Goal: Find specific page/section: Find specific page/section

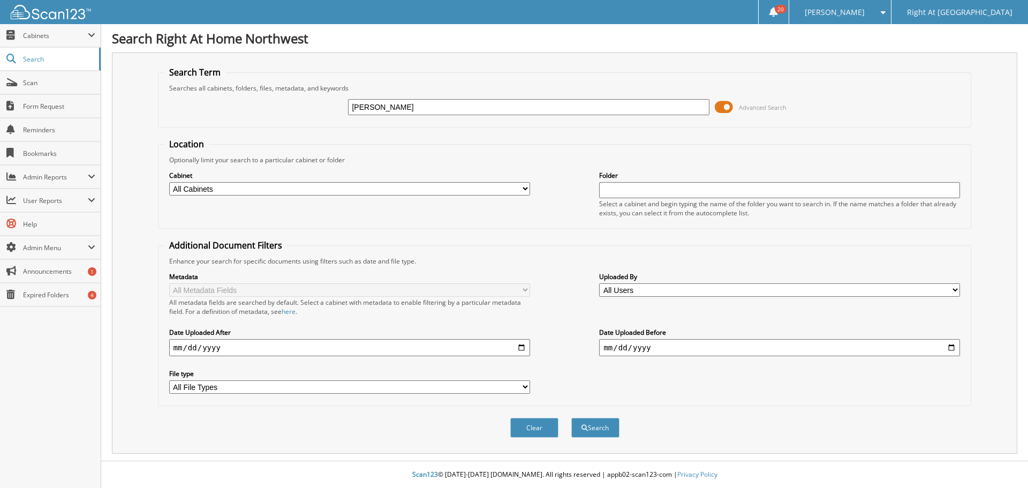
type input "tucker"
click at [571, 418] on button "Search" at bounding box center [595, 428] width 48 height 20
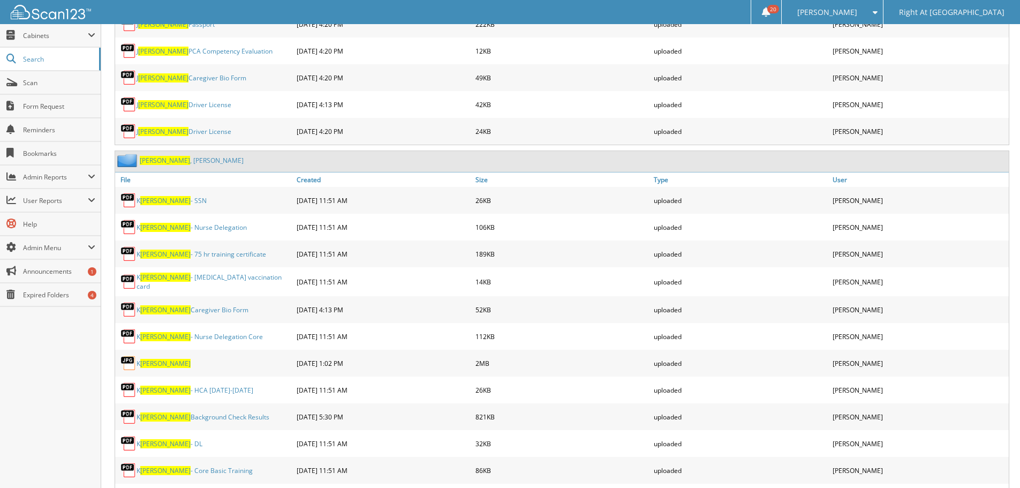
scroll to position [589, 0]
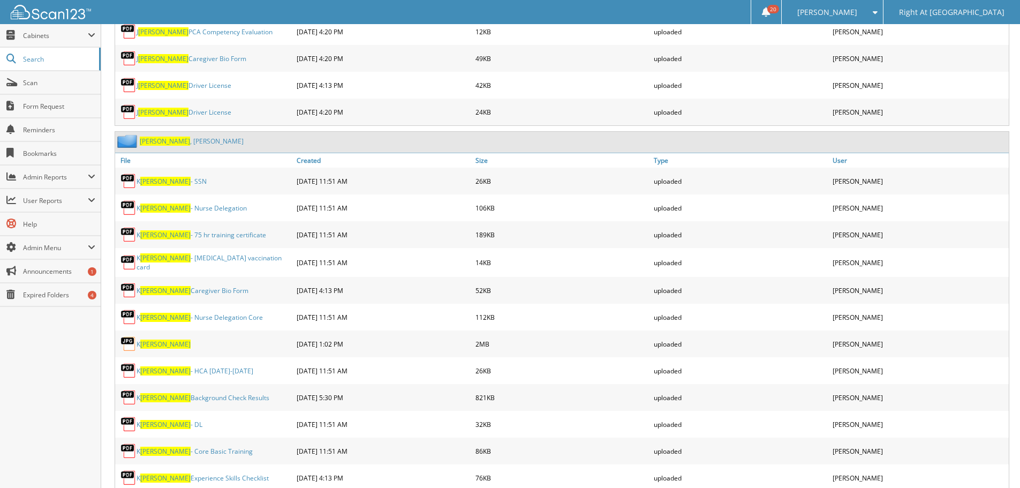
click at [163, 141] on link "Tucker , Katherine" at bounding box center [192, 140] width 104 height 9
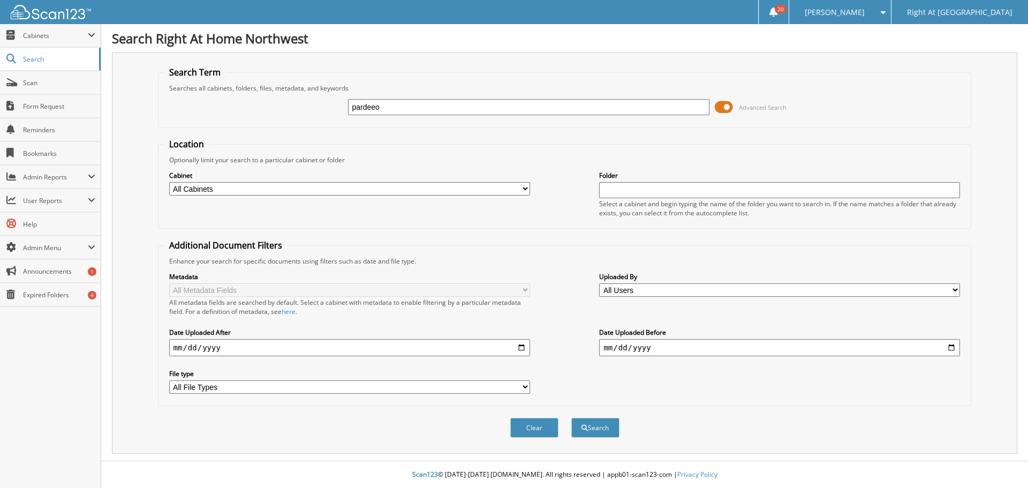
type input "pardeeo"
click at [571, 418] on button "Search" at bounding box center [595, 428] width 48 height 20
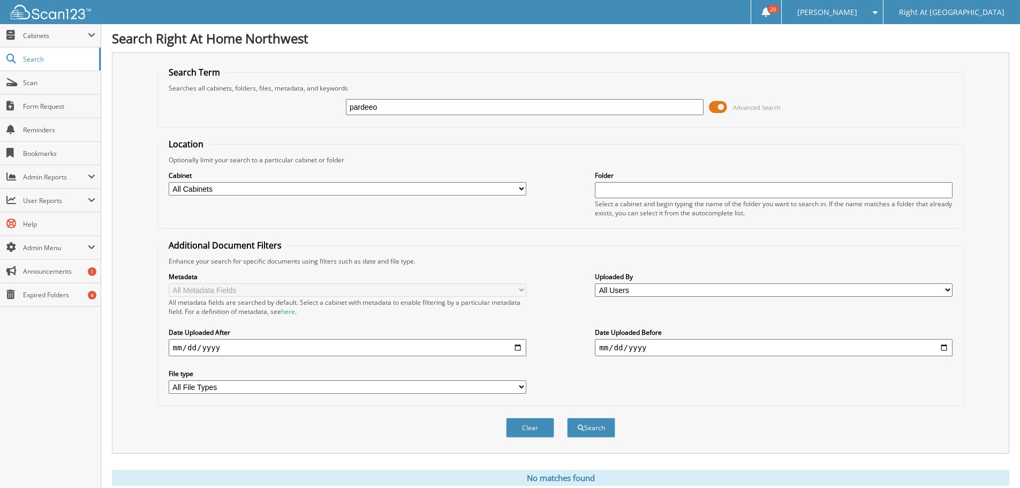
click at [451, 97] on div "pardeeo Advanced Search" at bounding box center [560, 107] width 794 height 29
click at [444, 104] on input "pardeeo" at bounding box center [525, 107] width 358 height 16
type input "[PERSON_NAME]"
click at [567, 418] on button "Search" at bounding box center [591, 428] width 48 height 20
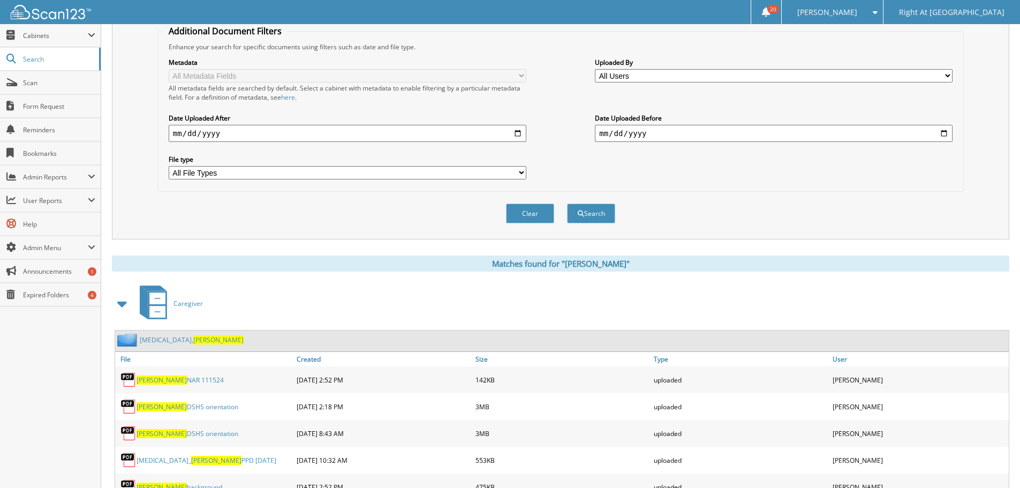
click at [193, 341] on span "Pardeep" at bounding box center [218, 339] width 50 height 9
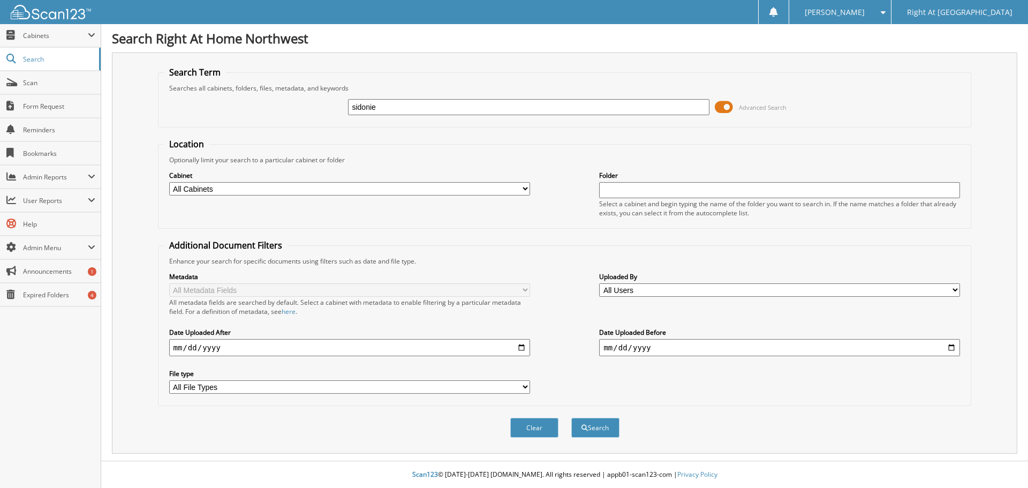
type input "sidonie"
click at [571, 418] on button "Search" at bounding box center [595, 428] width 48 height 20
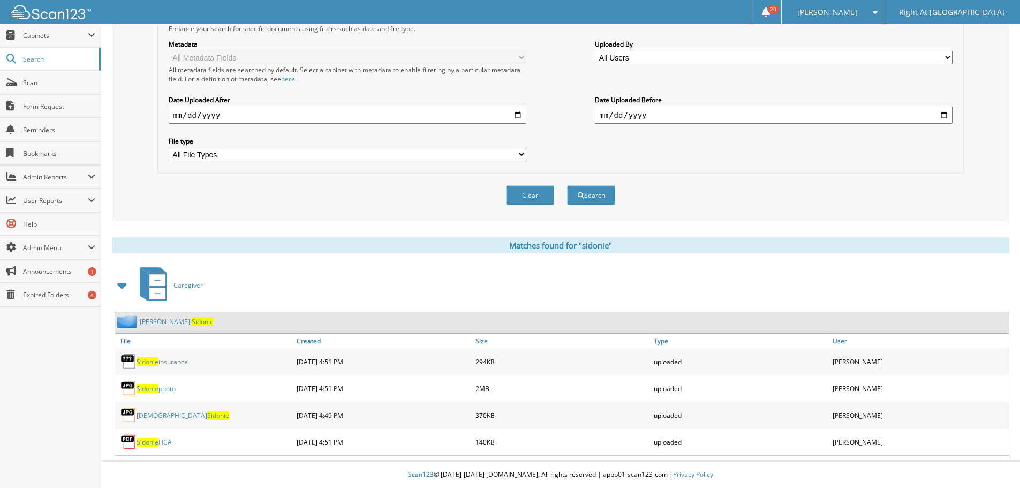
click at [175, 321] on link "Christie - Johnson, Sidonie" at bounding box center [177, 321] width 74 height 9
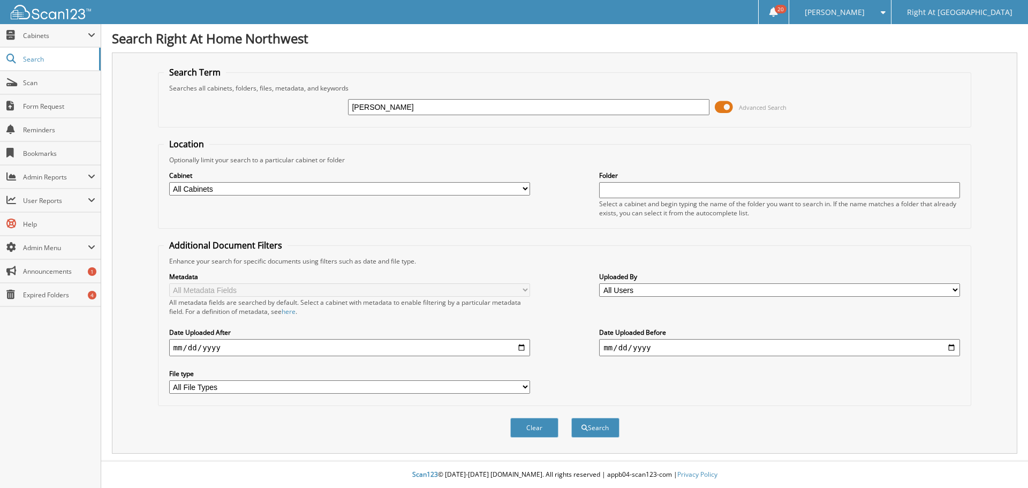
type input "[PERSON_NAME]"
click at [571, 418] on button "Search" at bounding box center [595, 428] width 48 height 20
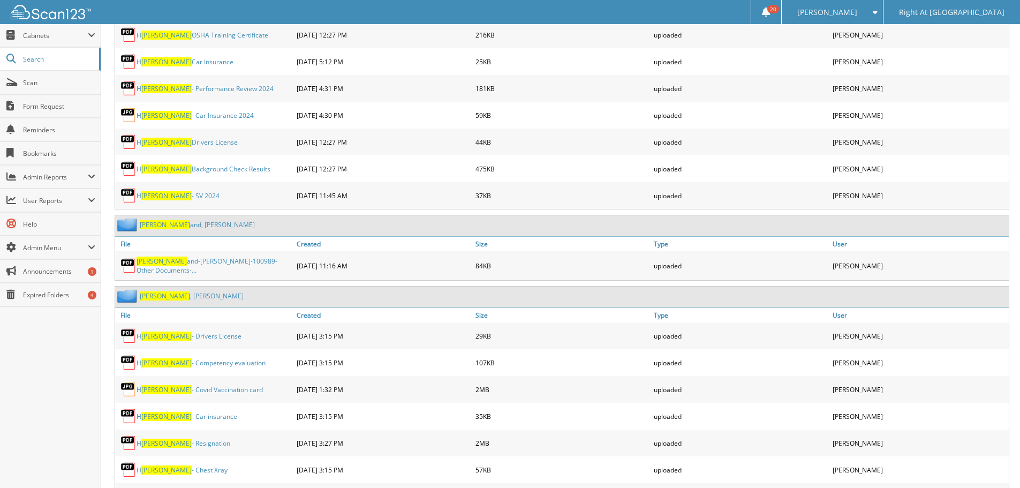
scroll to position [964, 0]
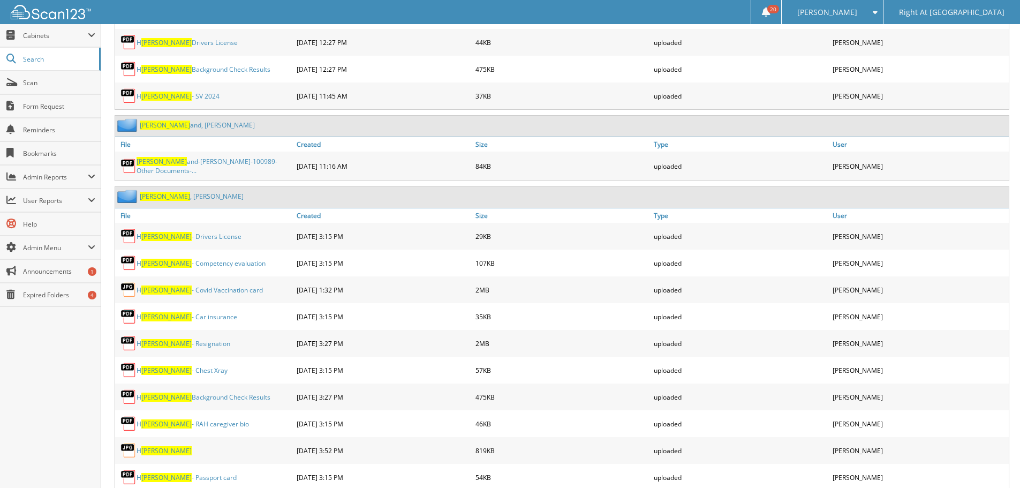
click at [169, 195] on link "Gill , Harmandeep" at bounding box center [192, 196] width 104 height 9
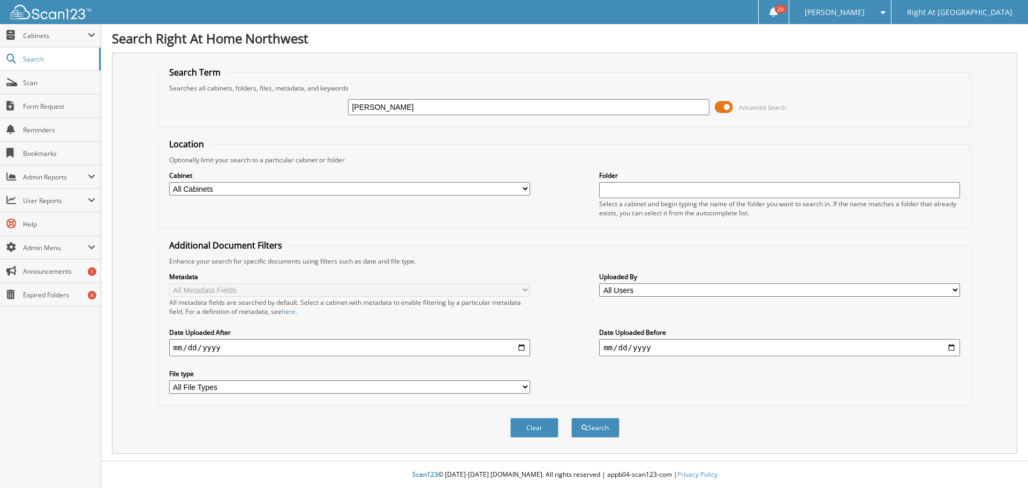
type input "gretchen"
click at [571, 418] on button "Search" at bounding box center [595, 428] width 48 height 20
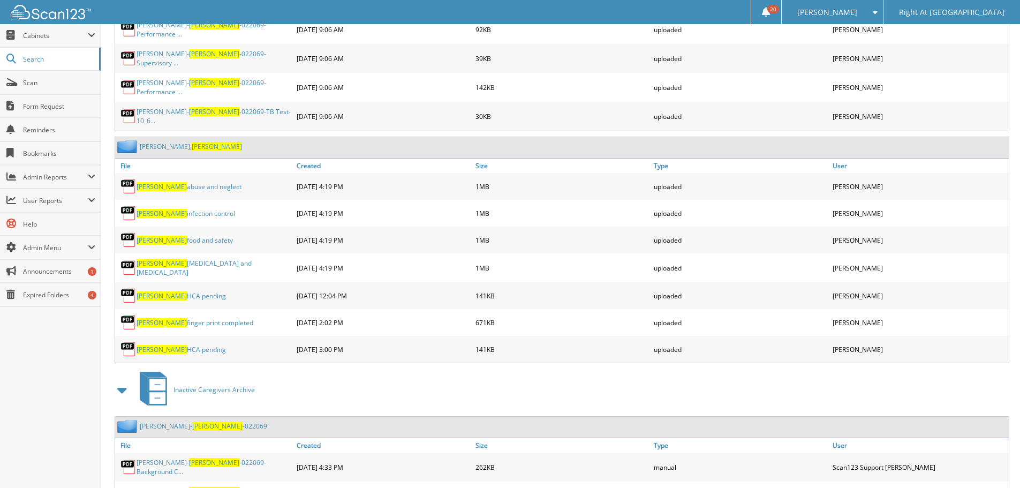
scroll to position [1606, 0]
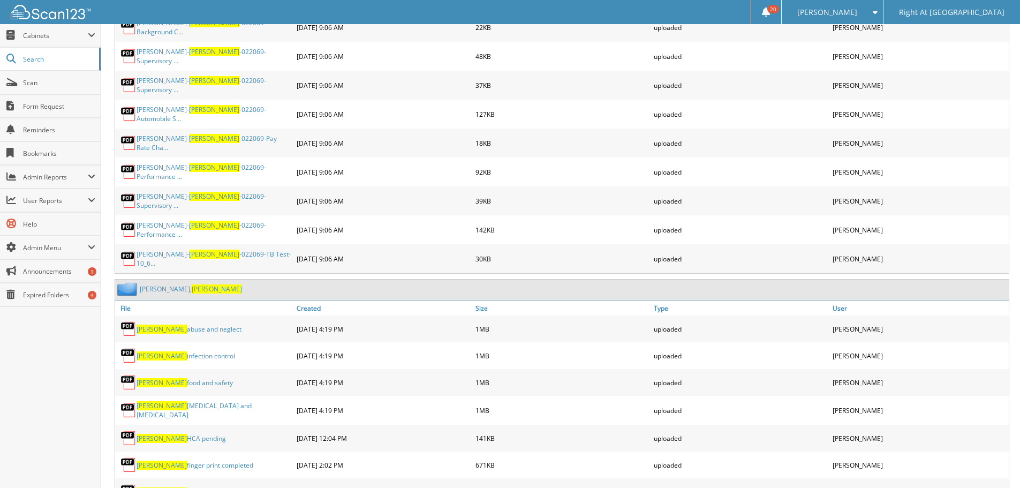
click at [156, 284] on link "Kernodle, Gretchen" at bounding box center [191, 288] width 102 height 9
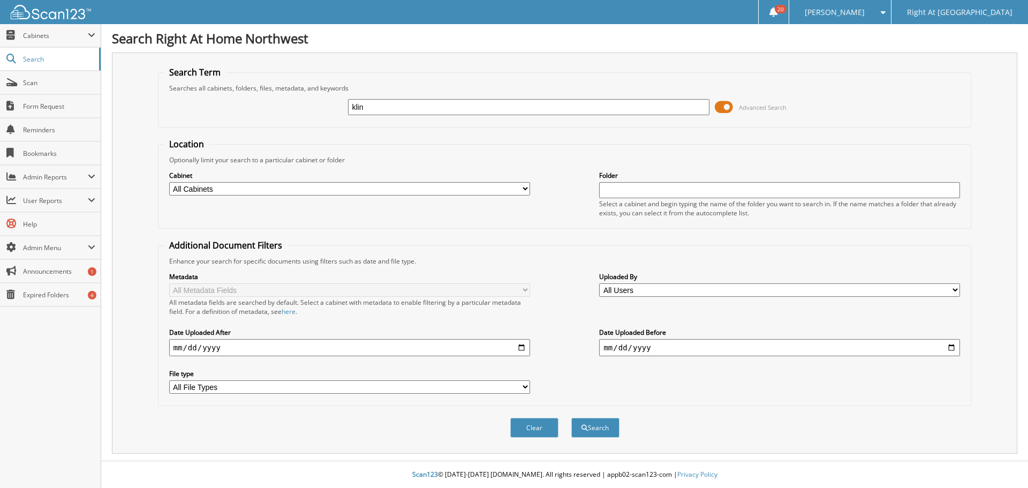
type input "[PERSON_NAME]"
click at [571, 418] on button "Search" at bounding box center [595, 428] width 48 height 20
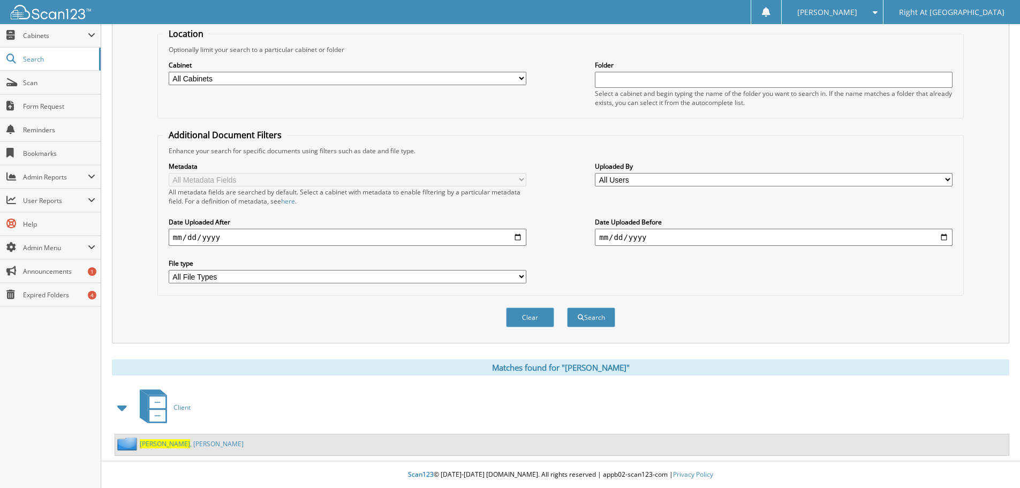
click at [156, 438] on div "[PERSON_NAME]" at bounding box center [179, 443] width 128 height 13
click at [155, 440] on link "[PERSON_NAME]" at bounding box center [192, 443] width 104 height 9
